Goal: Navigation & Orientation: Find specific page/section

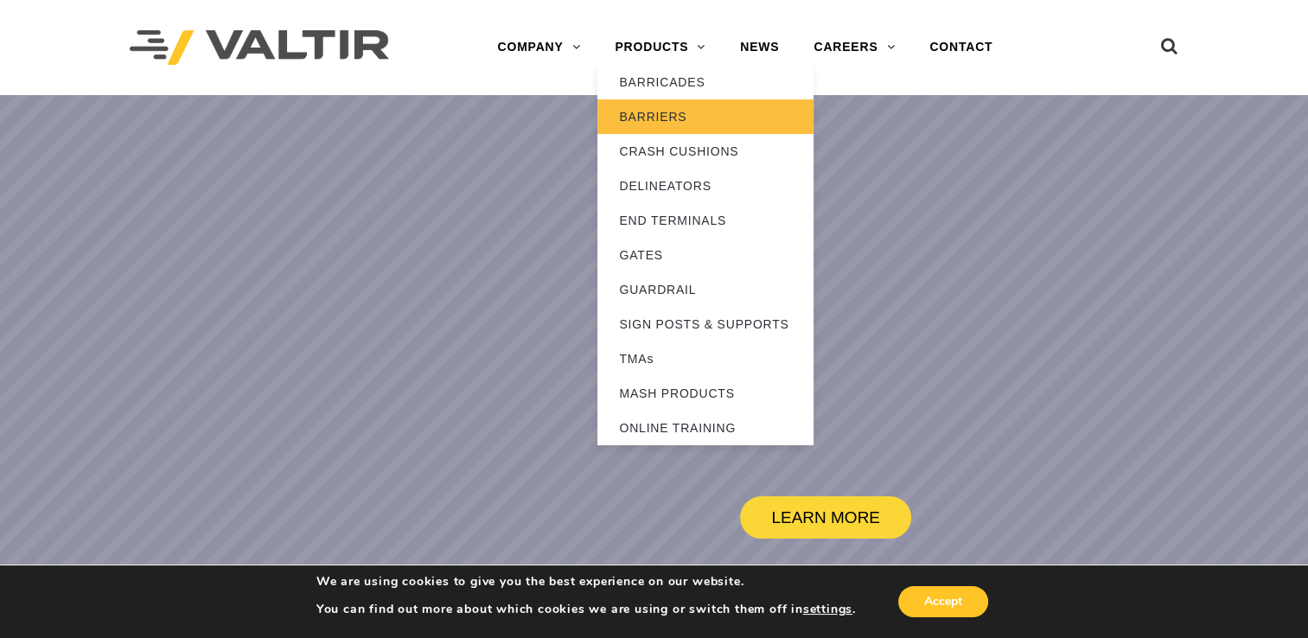
click at [684, 115] on link "BARRIERS" at bounding box center [705, 116] width 216 height 35
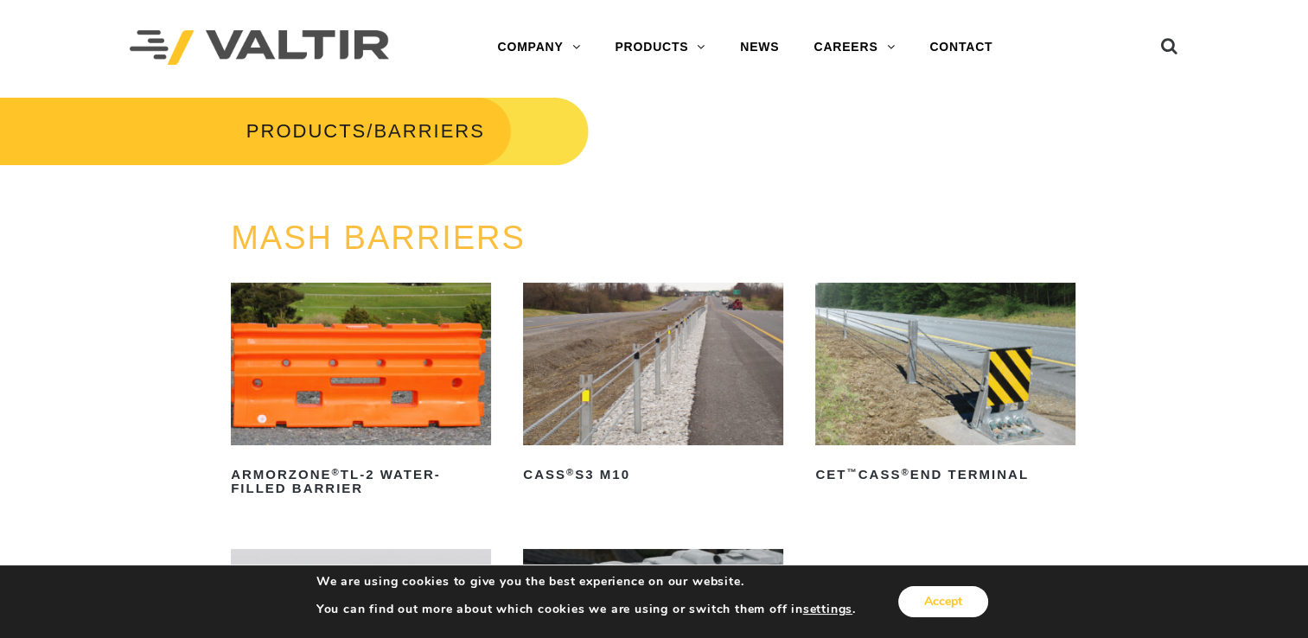
click at [955, 608] on button "Accept" at bounding box center [943, 601] width 90 height 31
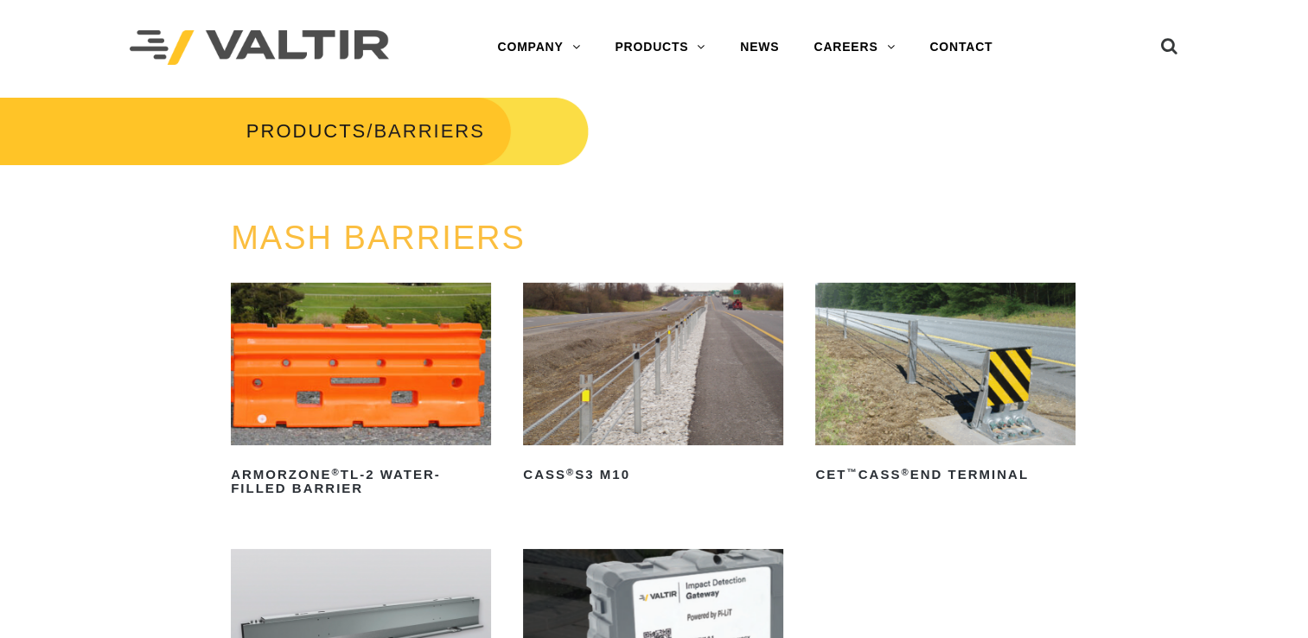
click at [1255, 578] on div "MASH BARRIERS ArmorZone ® TL-2 Water-Filled Barrier Read more CASS ® S3 M10 Rea…" at bounding box center [654, 554] width 1308 height 669
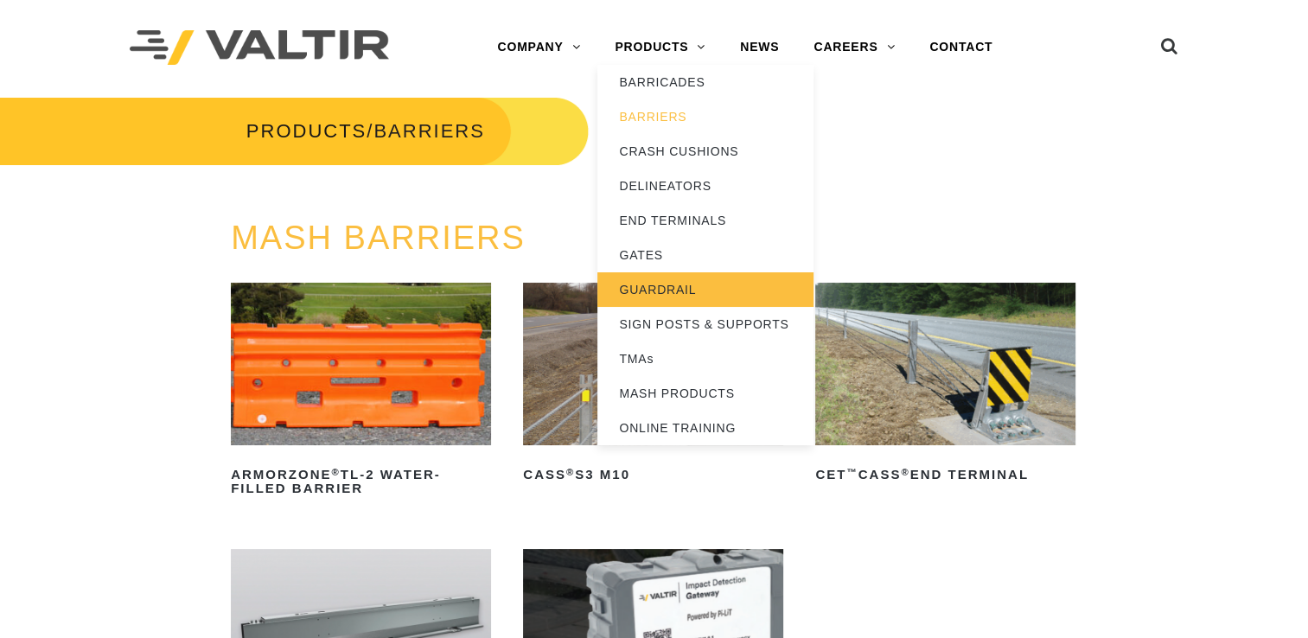
click at [661, 294] on link "GUARDRAIL" at bounding box center [705, 289] width 216 height 35
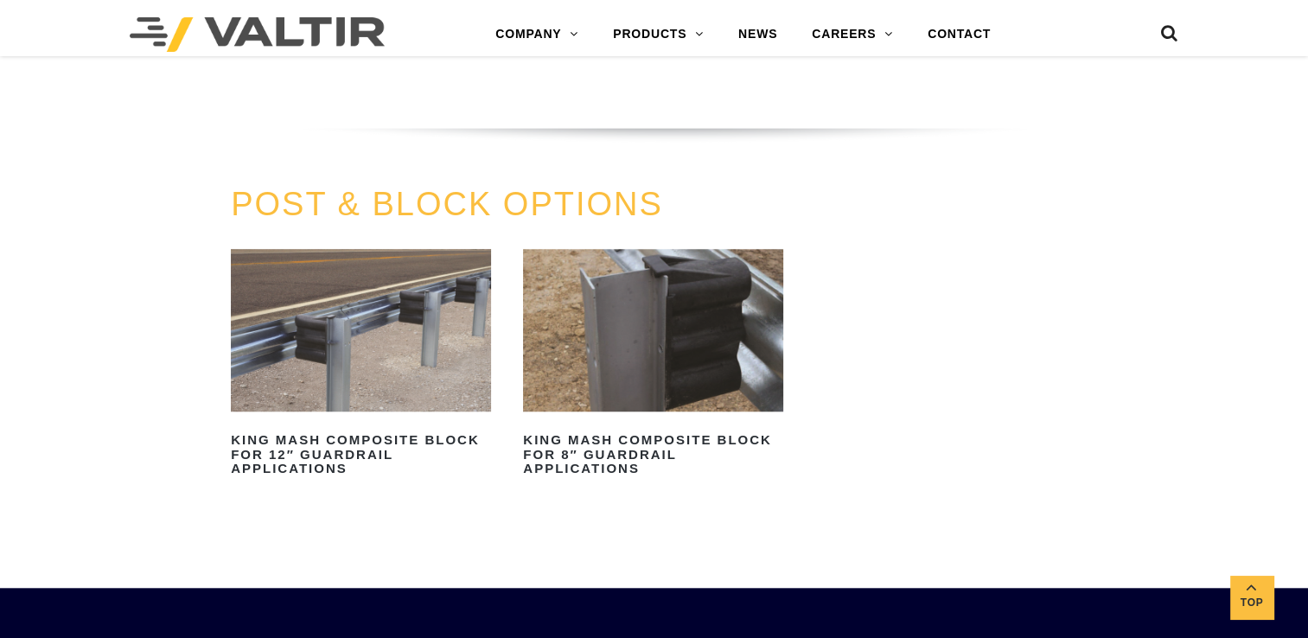
scroll to position [1514, 0]
